Goal: Find specific page/section: Find specific page/section

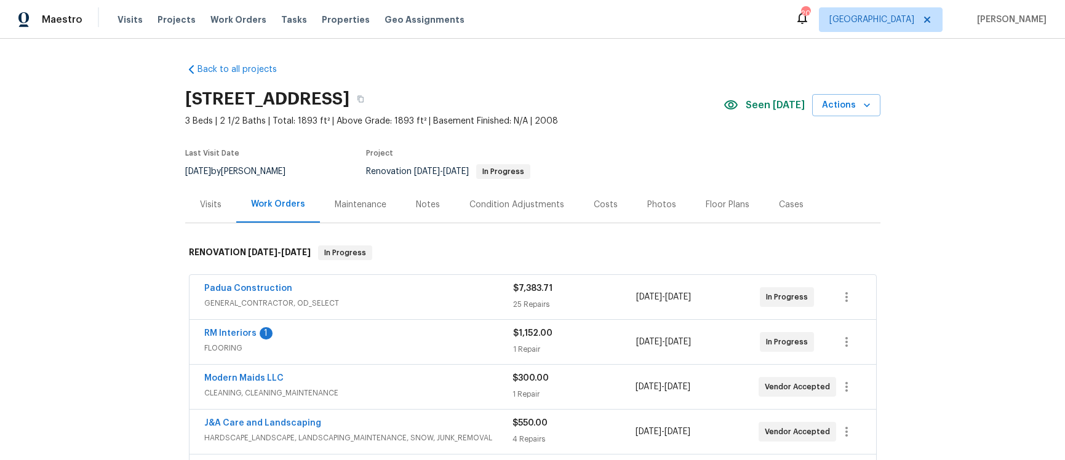
scroll to position [8, 0]
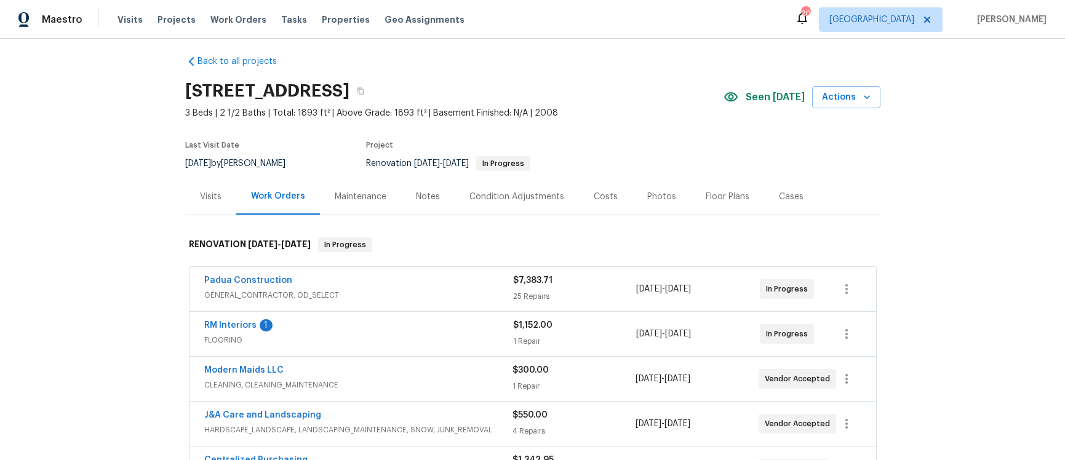
click at [204, 199] on div "Visits" at bounding box center [211, 197] width 22 height 12
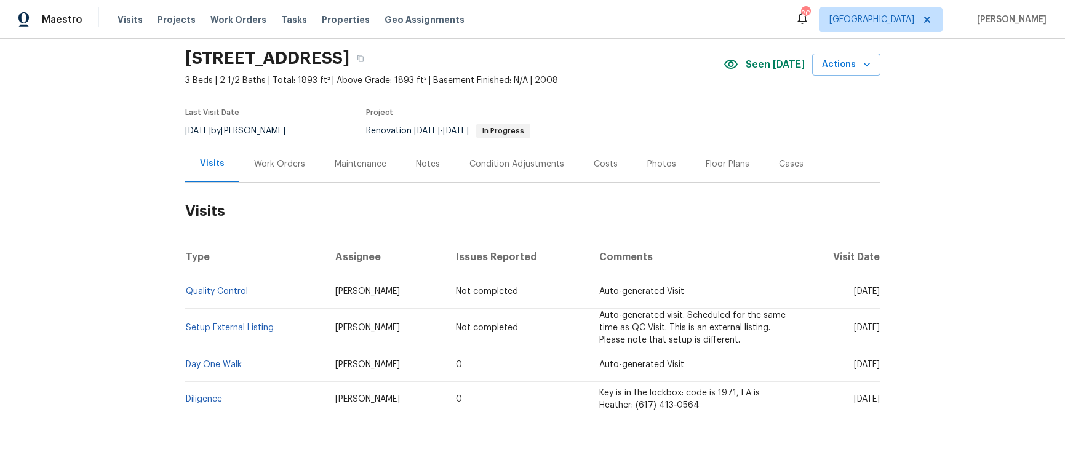
scroll to position [81, 0]
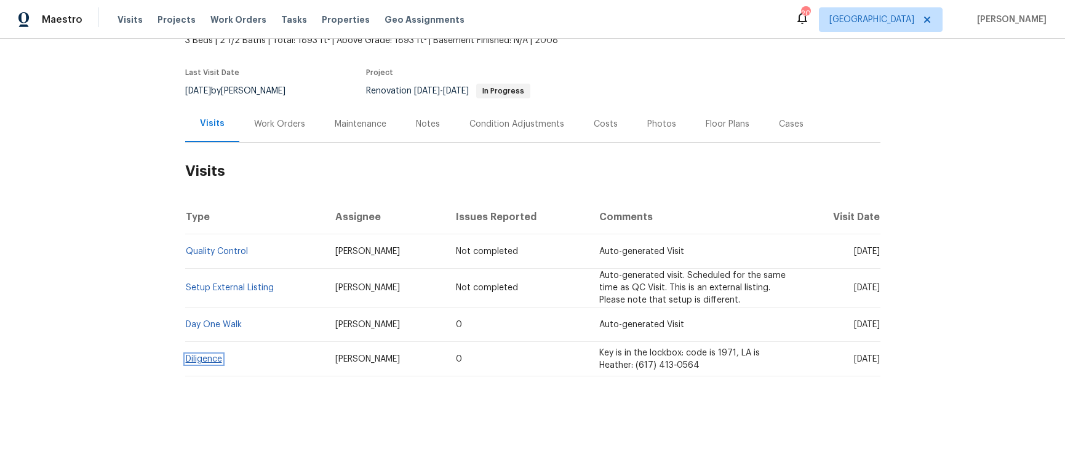
click at [203, 359] on link "Diligence" at bounding box center [204, 359] width 36 height 9
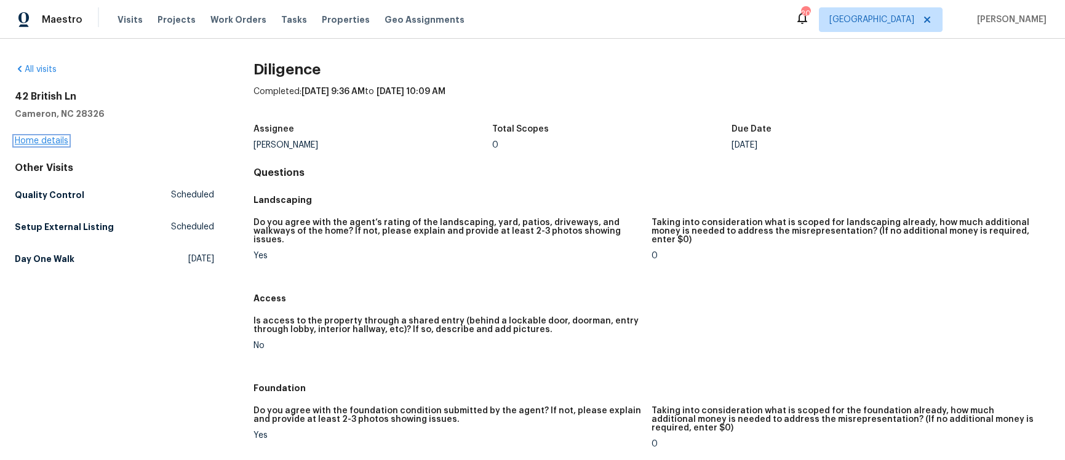
click at [47, 143] on link "Home details" at bounding box center [42, 141] width 54 height 9
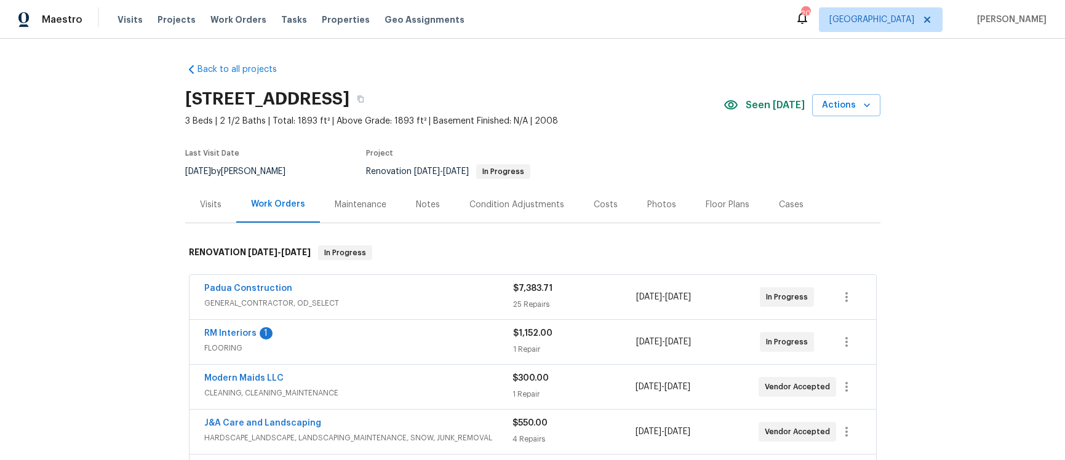
click at [426, 210] on div "Notes" at bounding box center [428, 204] width 54 height 36
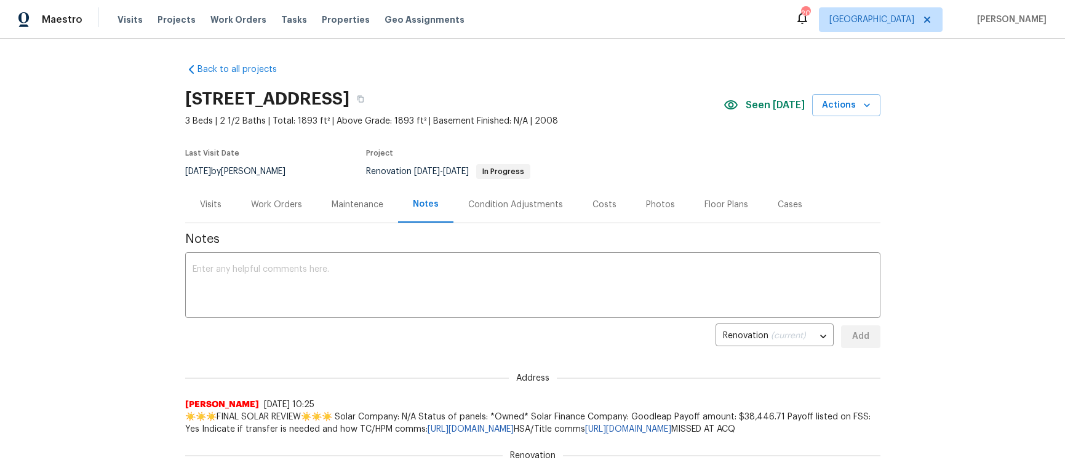
click at [365, 209] on div "Maintenance" at bounding box center [358, 205] width 52 height 12
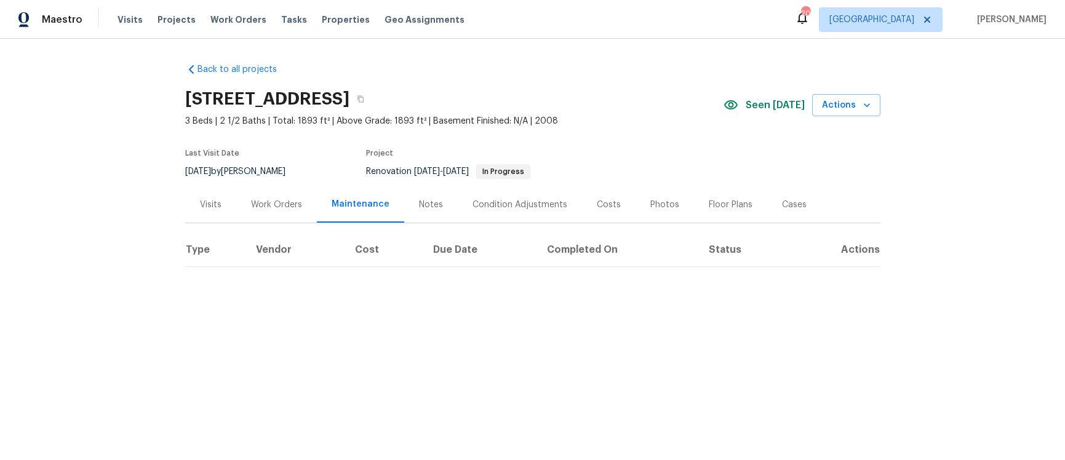
click at [273, 213] on div "Work Orders" at bounding box center [276, 204] width 81 height 36
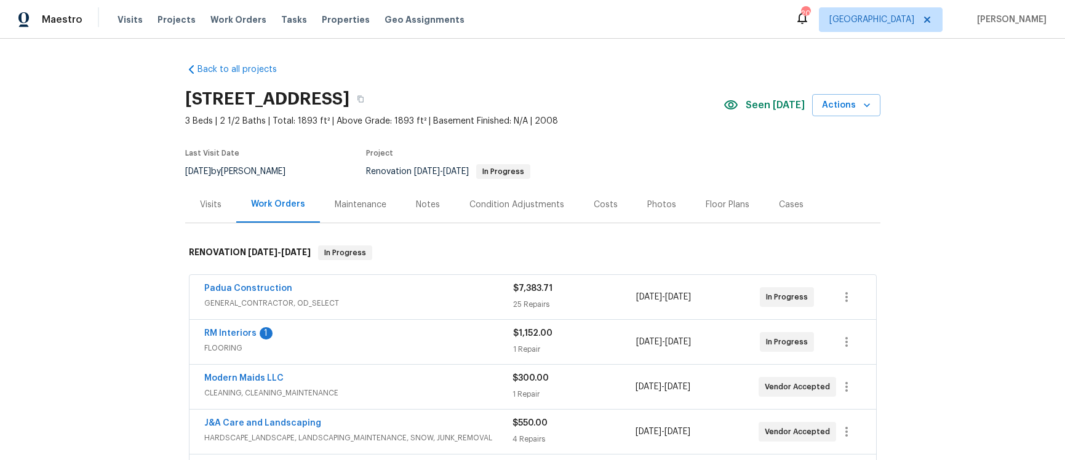
click at [202, 205] on div "Visits" at bounding box center [211, 205] width 22 height 12
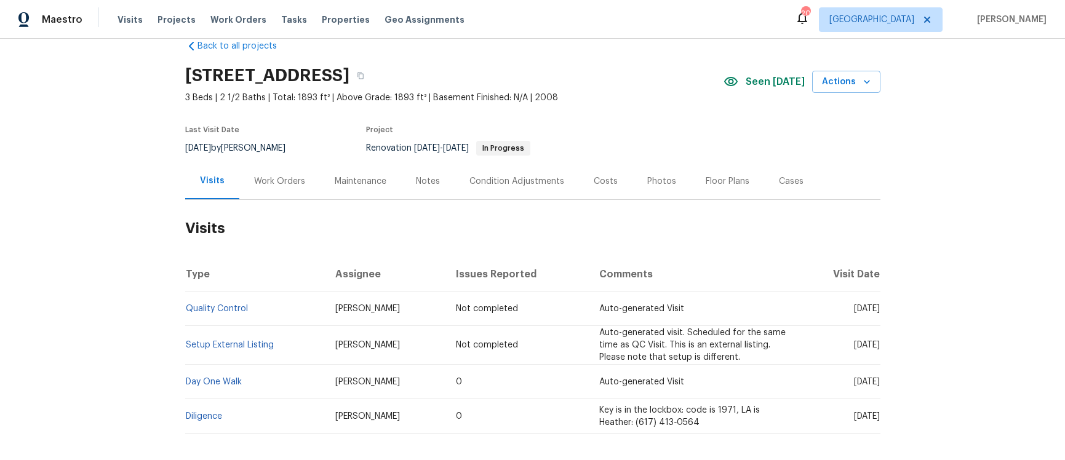
scroll to position [81, 0]
